Goal: Navigation & Orientation: Understand site structure

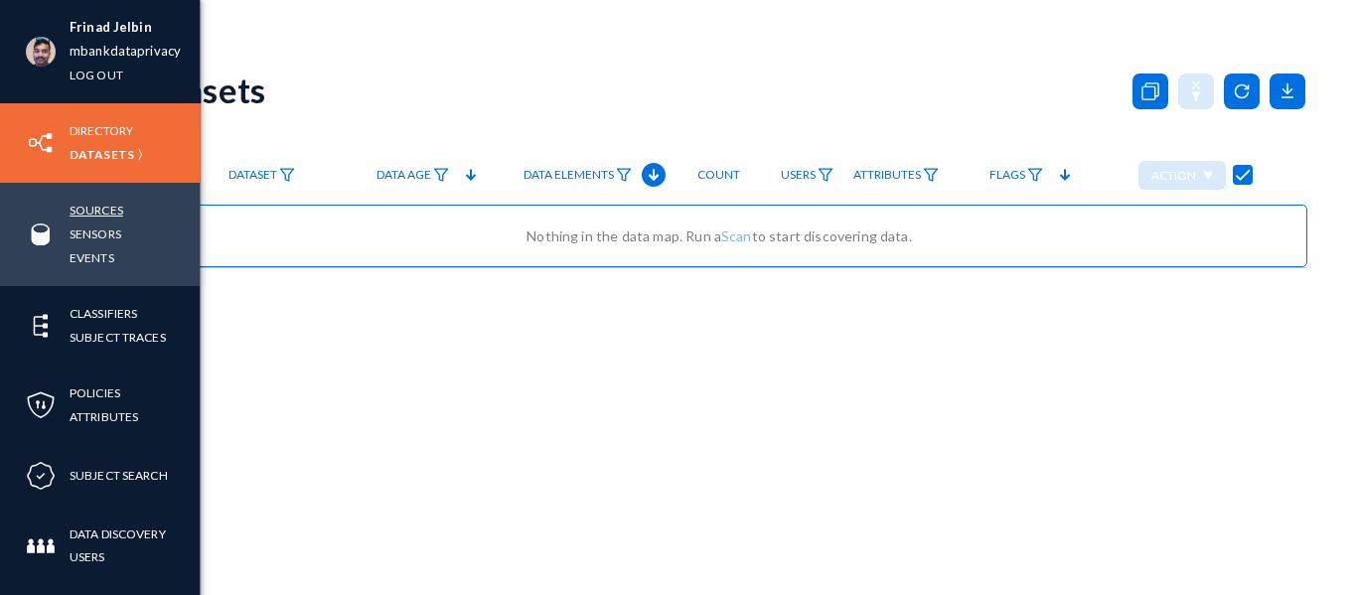
click at [96, 205] on link "Sources" at bounding box center [97, 210] width 54 height 23
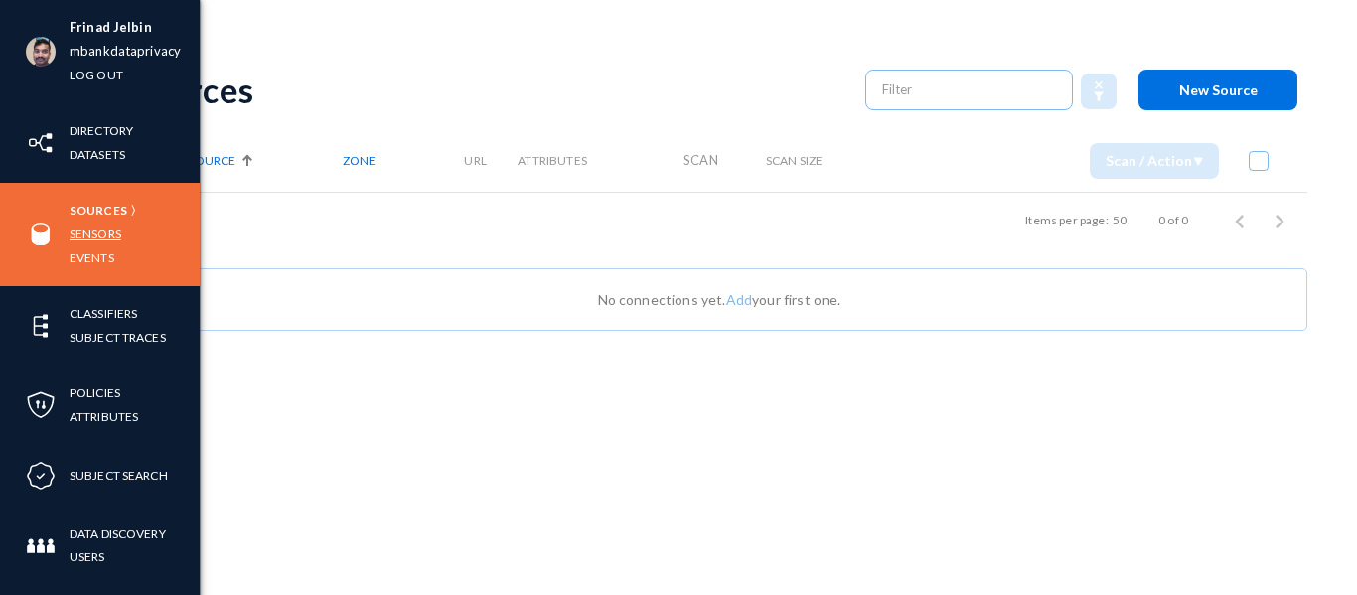
click at [97, 234] on link "Sensors" at bounding box center [96, 234] width 52 height 23
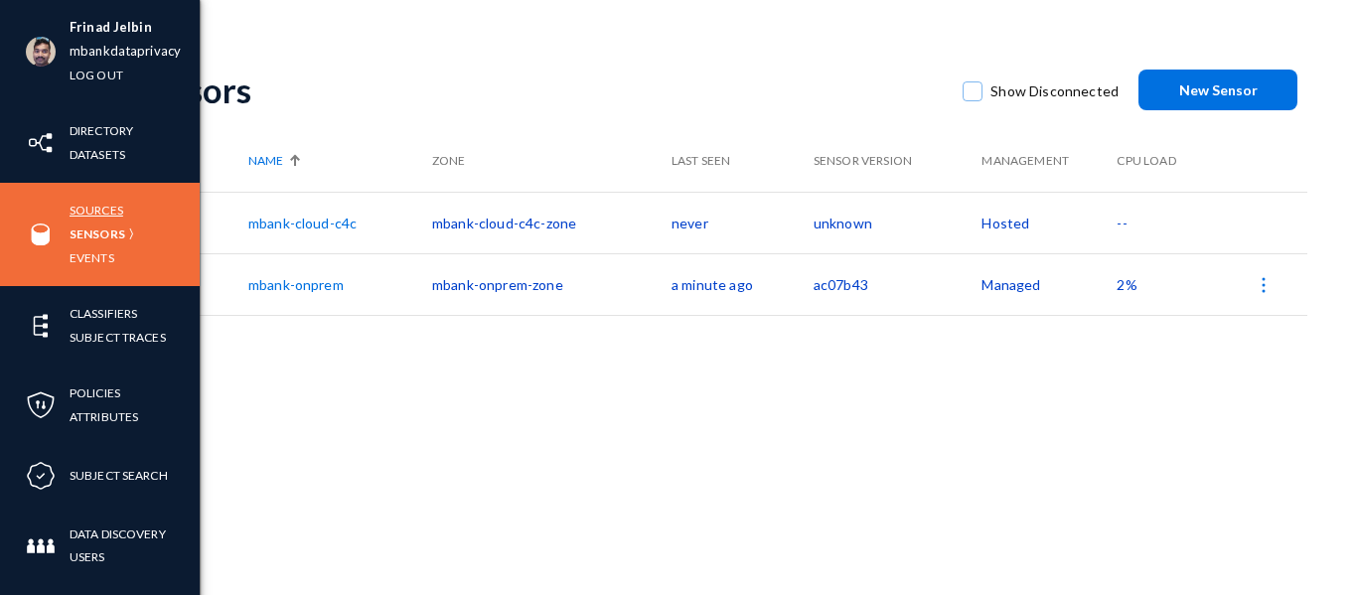
click at [101, 218] on link "Sources" at bounding box center [97, 210] width 54 height 23
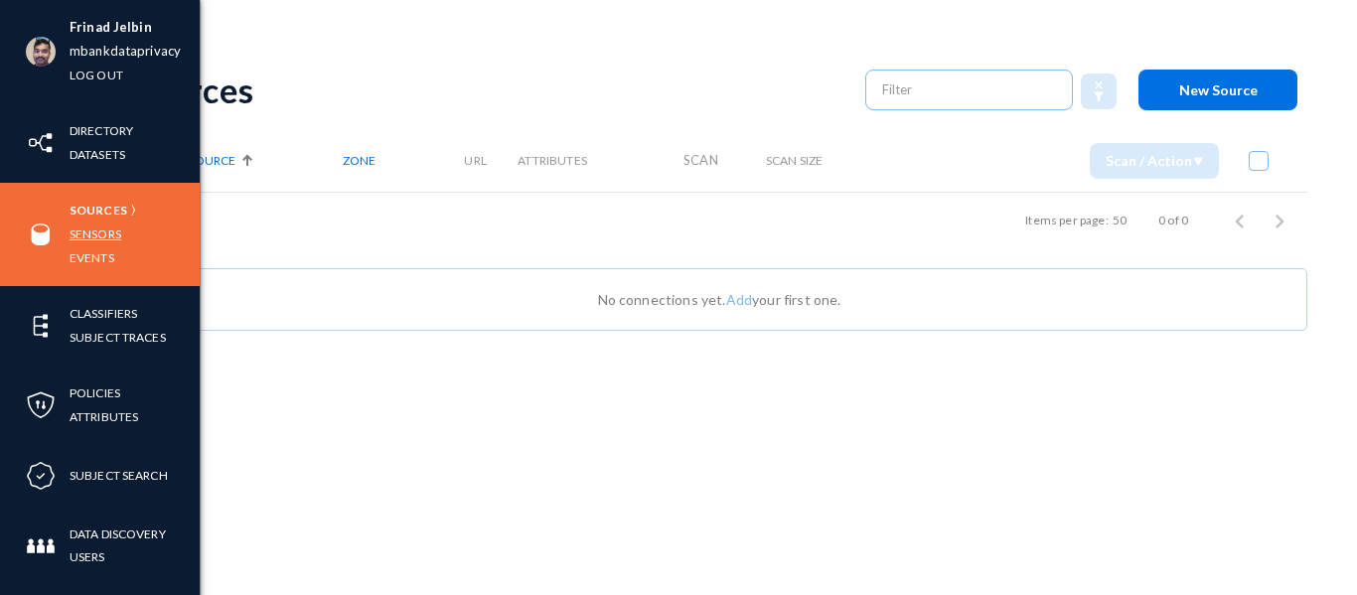
click at [106, 233] on link "Sensors" at bounding box center [96, 234] width 52 height 23
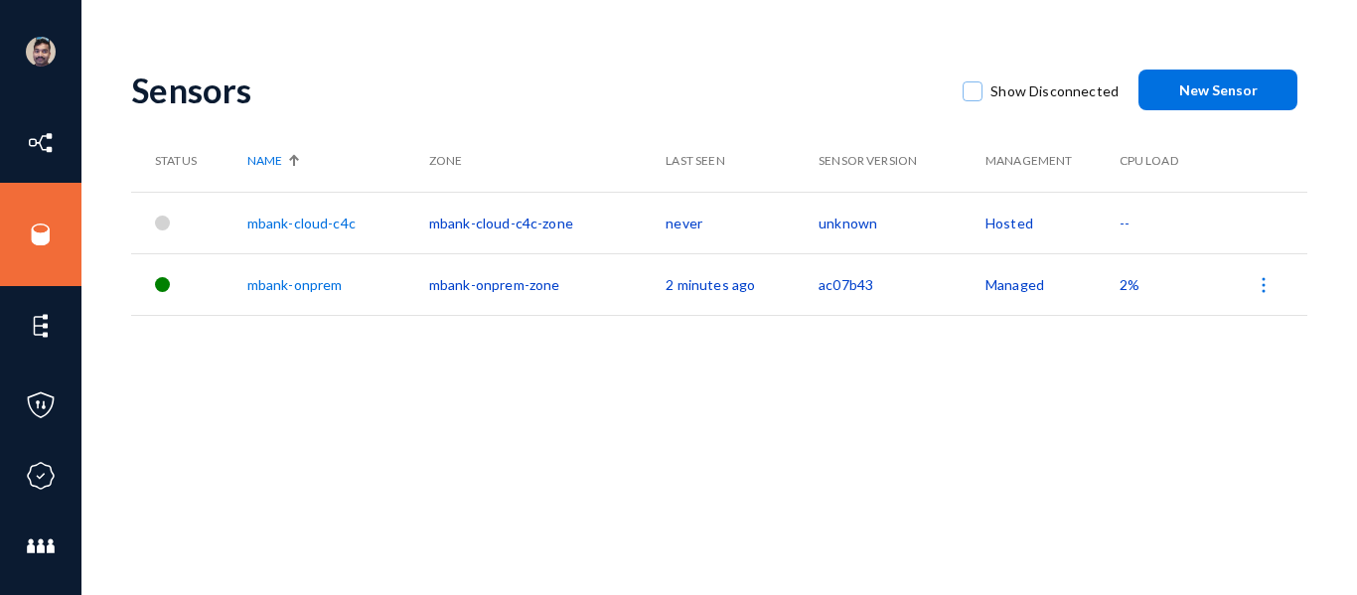
click at [789, 505] on div "Sensors Show Disconnected New Sensor Status Name Zone Last Seen Sensor Version …" at bounding box center [719, 348] width 1176 height 596
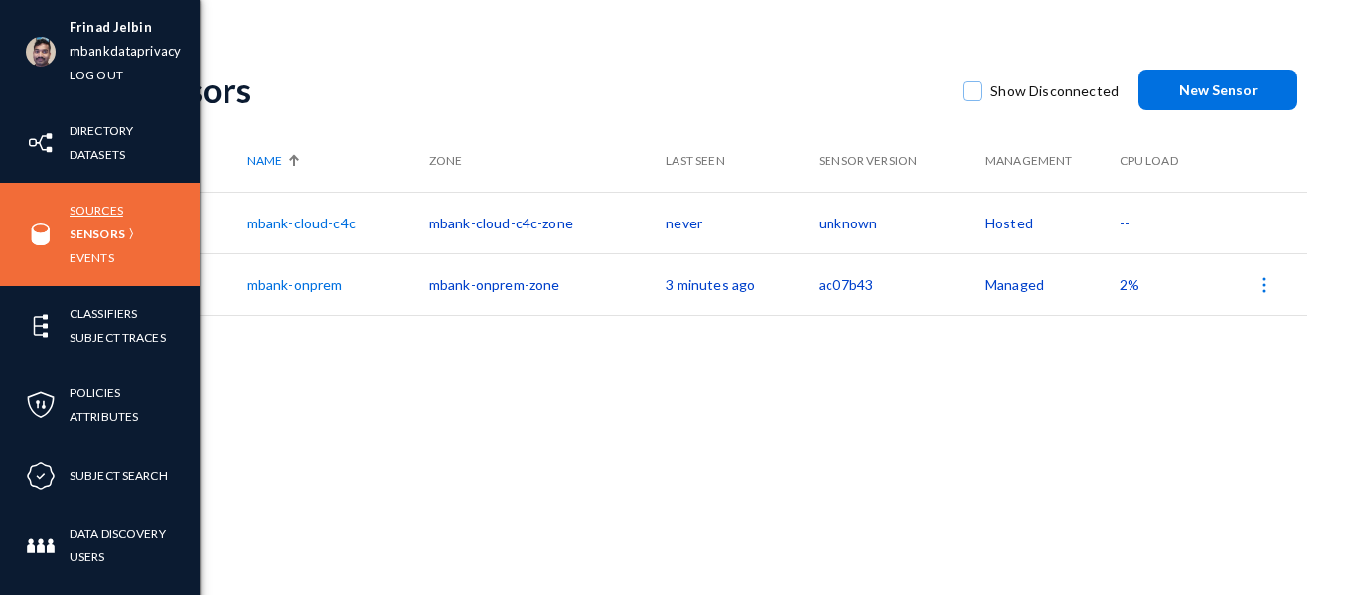
click at [89, 207] on link "Sources" at bounding box center [97, 210] width 54 height 23
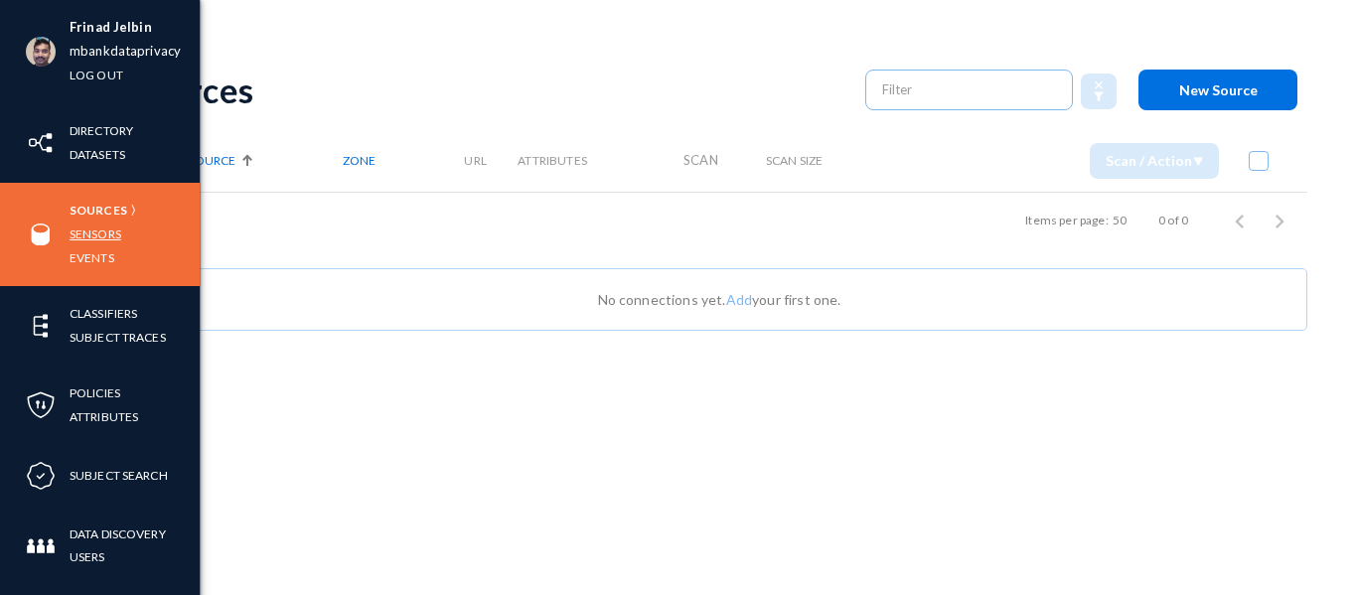
click at [94, 232] on link "Sensors" at bounding box center [96, 234] width 52 height 23
